Goal: Find contact information: Find contact information

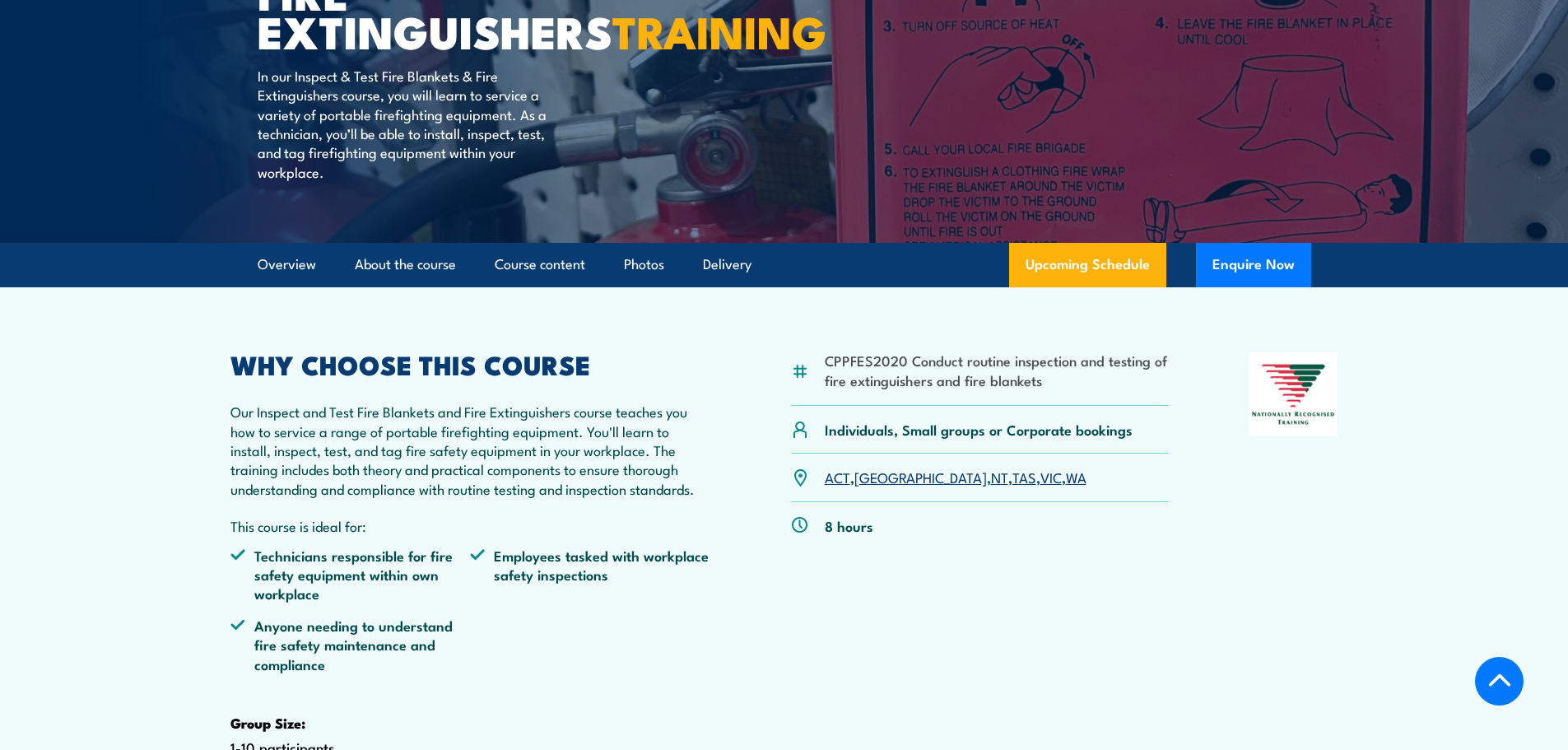
scroll to position [247, 0]
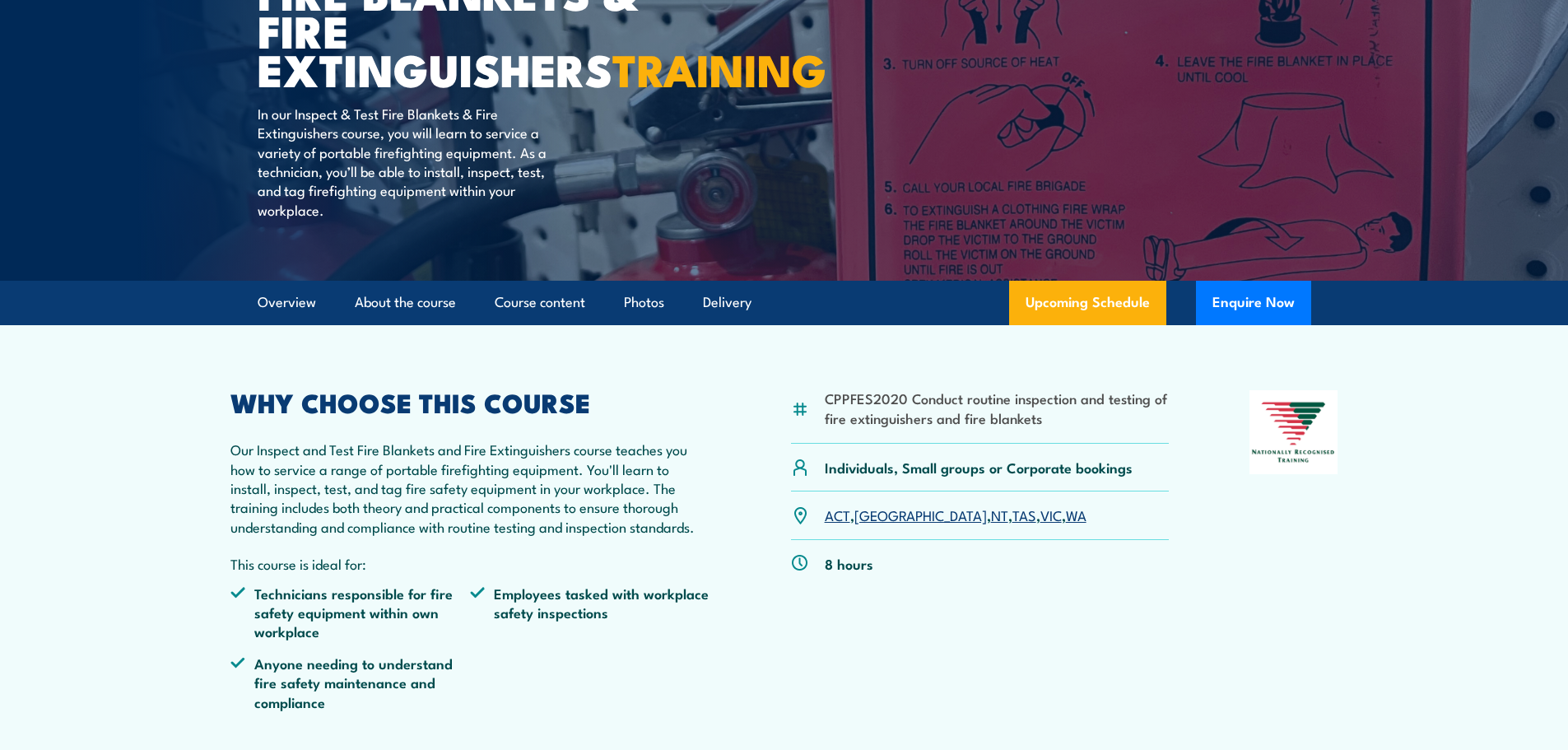
click at [1066, 525] on link "WA" at bounding box center [1076, 514] width 21 height 20
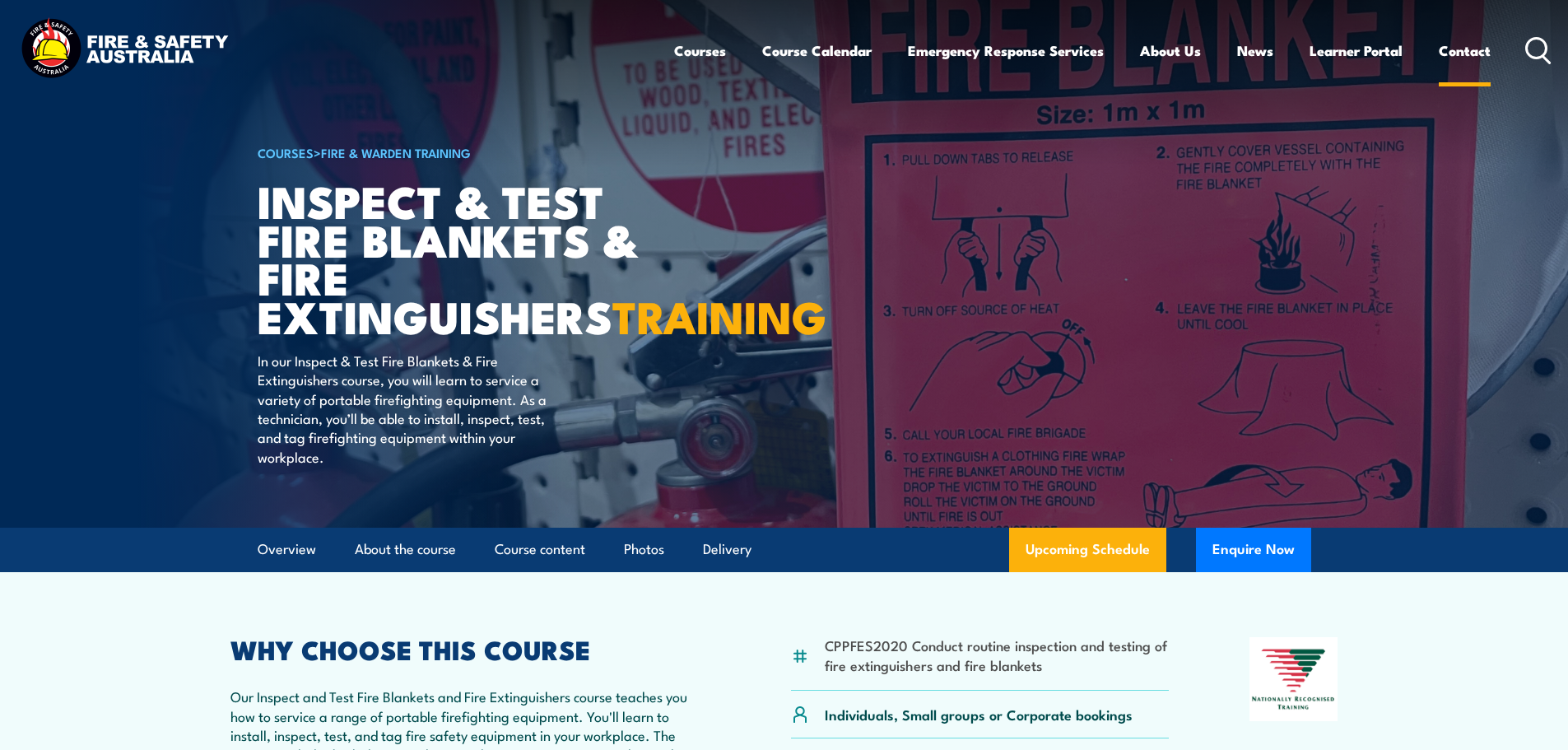
click at [1468, 54] on link "Contact" at bounding box center [1465, 50] width 52 height 44
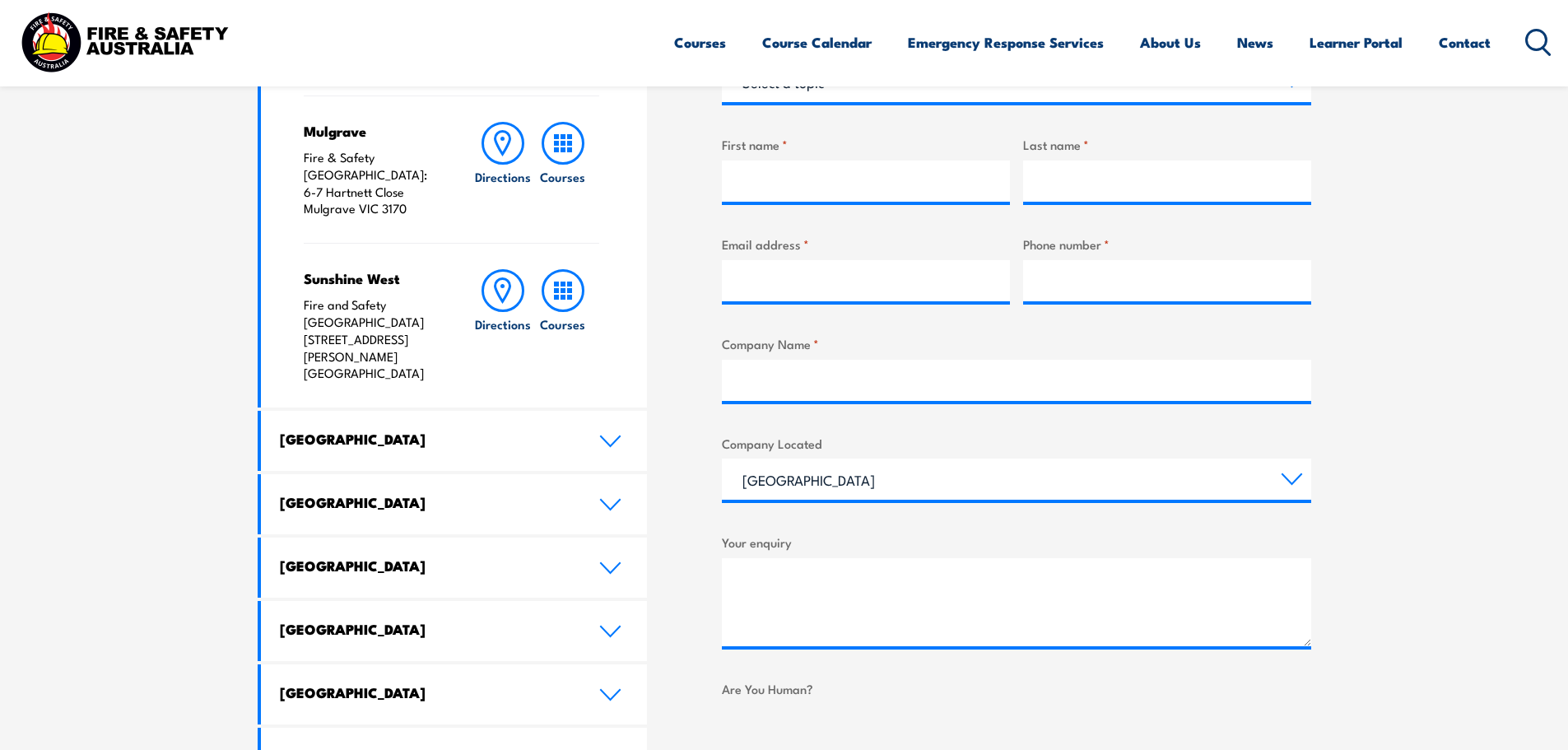
scroll to position [659, 0]
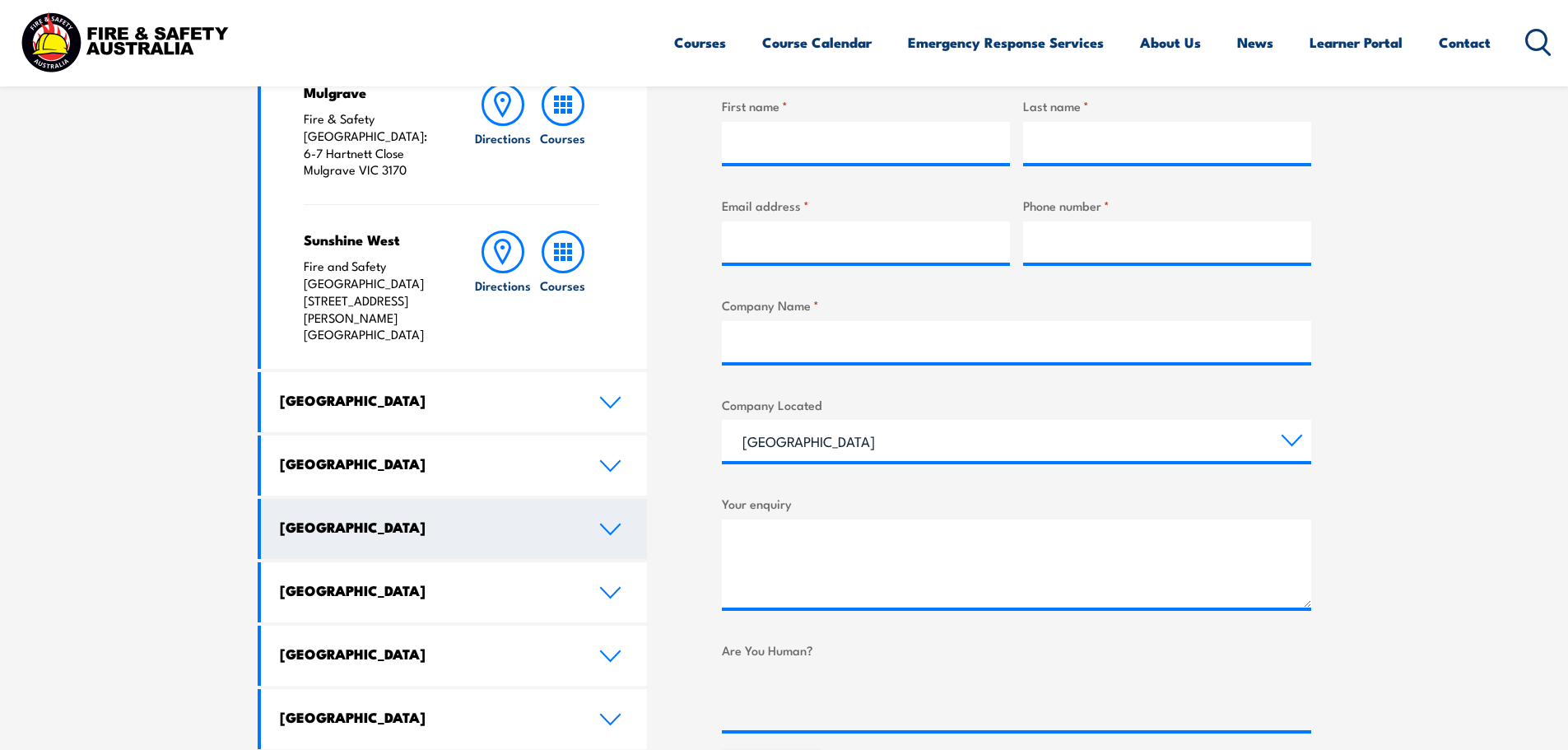
click at [612, 523] on icon at bounding box center [611, 529] width 22 height 13
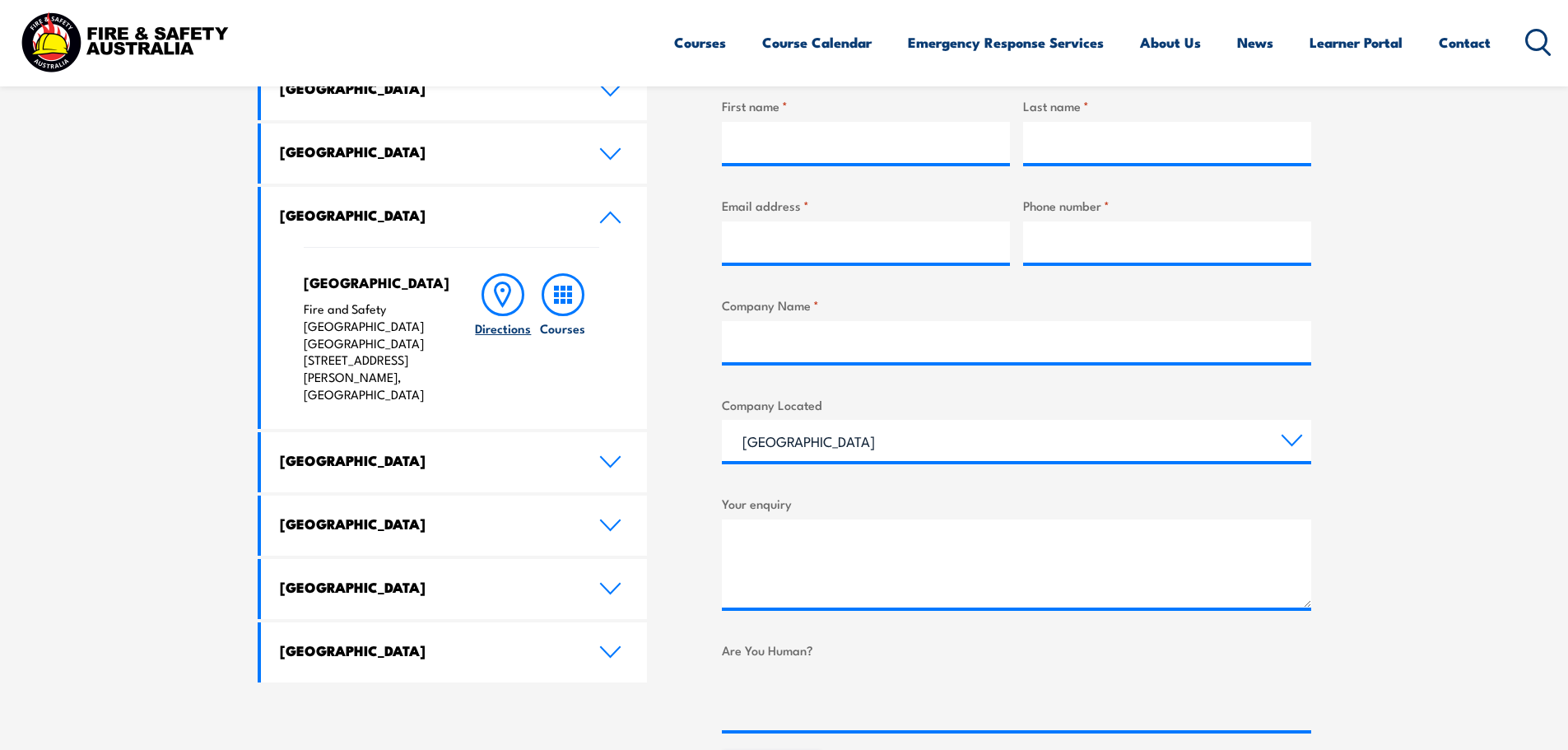
click at [499, 294] on icon at bounding box center [503, 295] width 43 height 43
